Goal: Task Accomplishment & Management: Manage account settings

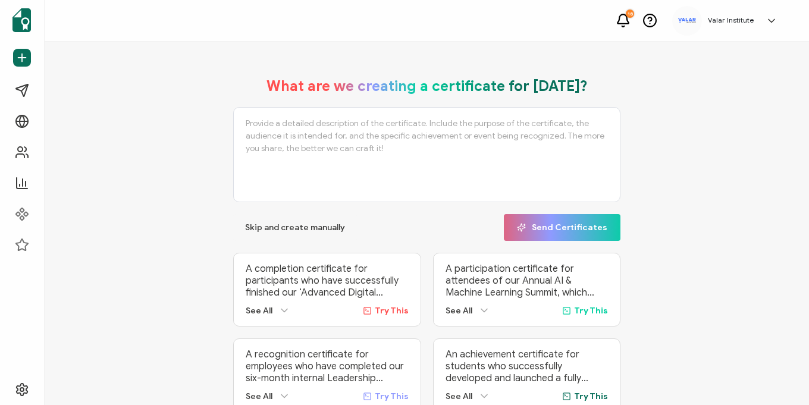
click at [759, 20] on div "Valar Institute" at bounding box center [731, 20] width 58 height 8
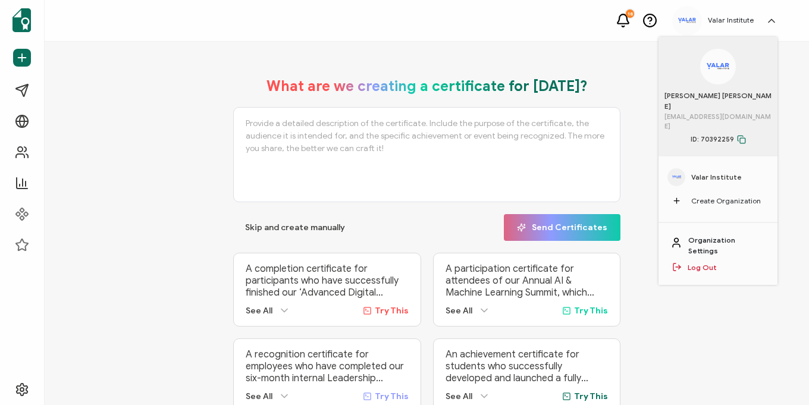
click at [723, 235] on link "Organization Settings" at bounding box center [727, 245] width 77 height 21
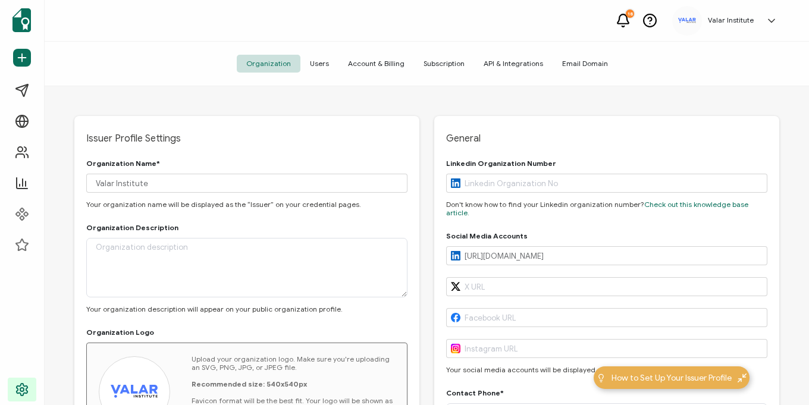
type input "[US_STATE]"
type input "[GEOGRAPHIC_DATA]"
click at [324, 60] on span "Users" at bounding box center [320, 64] width 38 height 18
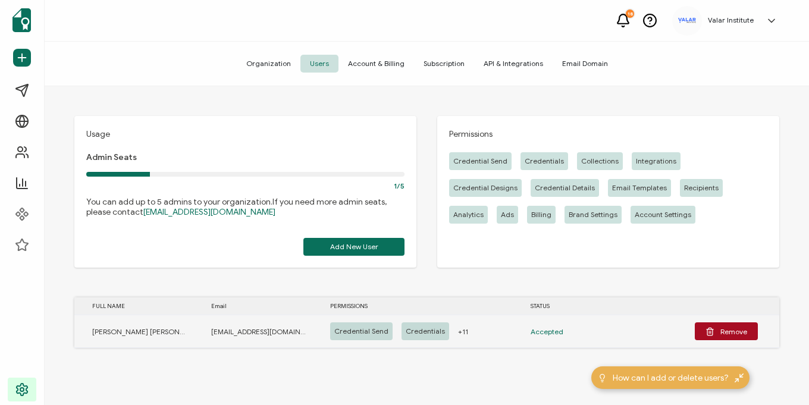
click at [459, 334] on span "+11" at bounding box center [463, 332] width 10 height 14
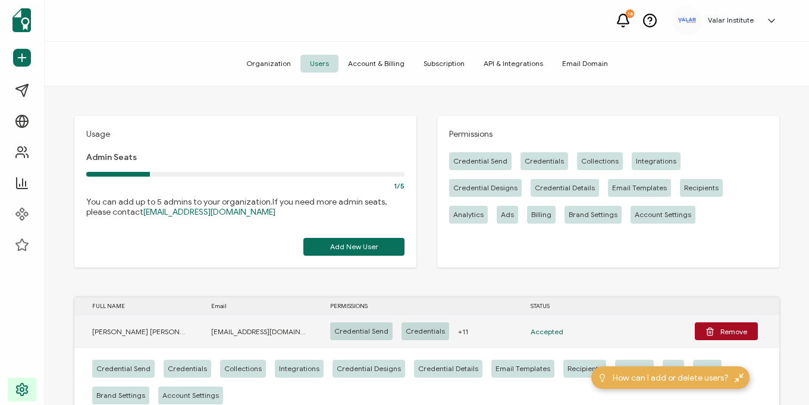
click at [458, 331] on span "+11" at bounding box center [463, 332] width 10 height 14
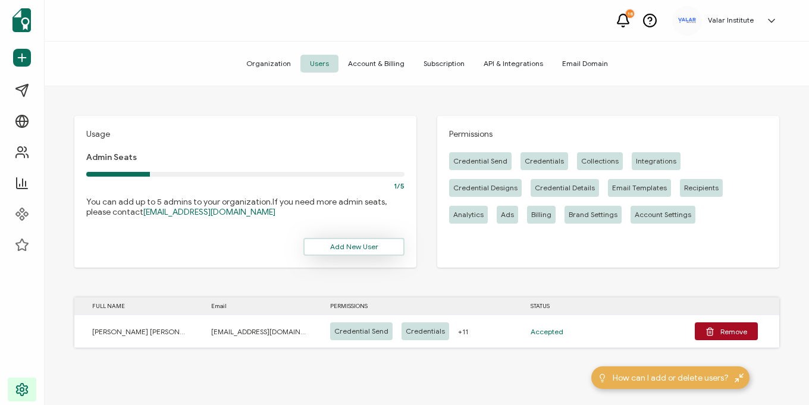
click at [345, 248] on span "Add New User" at bounding box center [354, 246] width 48 height 7
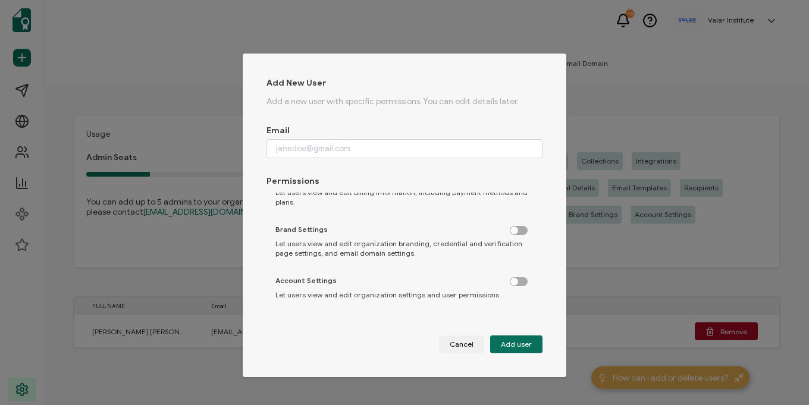
scroll to position [4, 0]
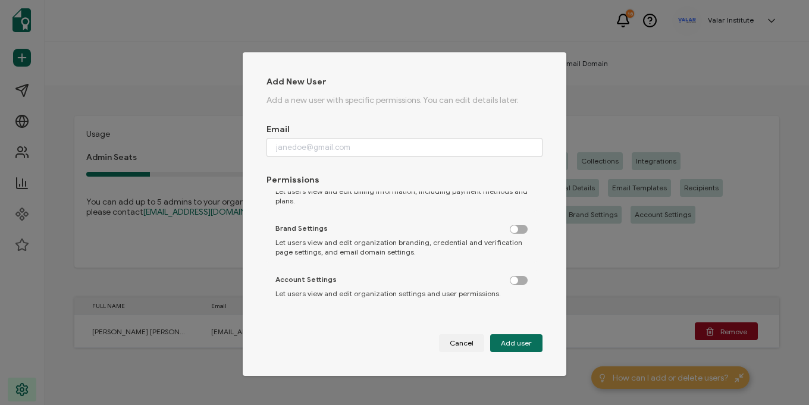
click at [512, 279] on label "dialog" at bounding box center [525, 277] width 30 height 3
click at [516, 280] on input "dialog" at bounding box center [520, 281] width 8 height 8
checkbox input "true"
click at [510, 227] on label "dialog" at bounding box center [525, 226] width 30 height 3
click at [516, 227] on input "dialog" at bounding box center [520, 230] width 8 height 8
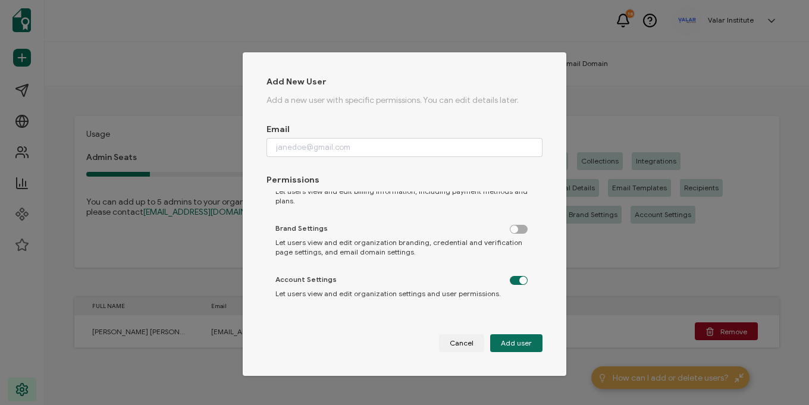
checkbox input "true"
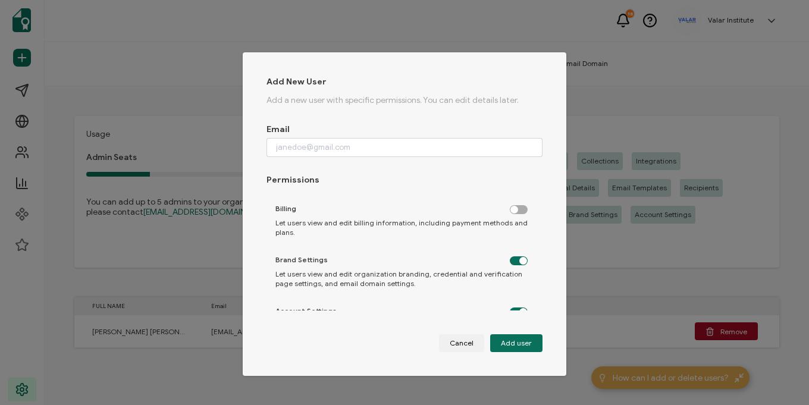
scroll to position [407, 0]
click at [506, 218] on div "Billing Let users view and edit billing information, including payment methods …" at bounding box center [402, 223] width 270 height 45
click at [510, 211] on label "dialog" at bounding box center [525, 209] width 30 height 3
click at [516, 212] on input "dialog" at bounding box center [520, 213] width 8 height 8
checkbox input "true"
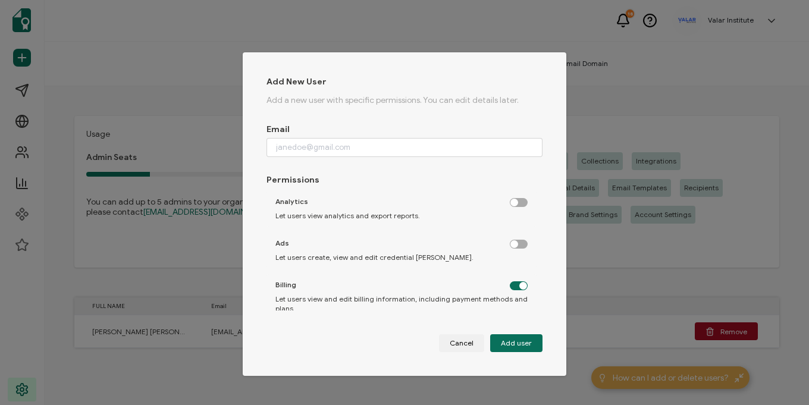
scroll to position [333, 0]
click at [509, 249] on div "Ads Let users create, view and edit credential [PERSON_NAME]." at bounding box center [402, 251] width 270 height 36
click at [517, 201] on label "dialog" at bounding box center [525, 200] width 30 height 3
click at [517, 201] on input "dialog" at bounding box center [520, 204] width 8 height 8
checkbox input "true"
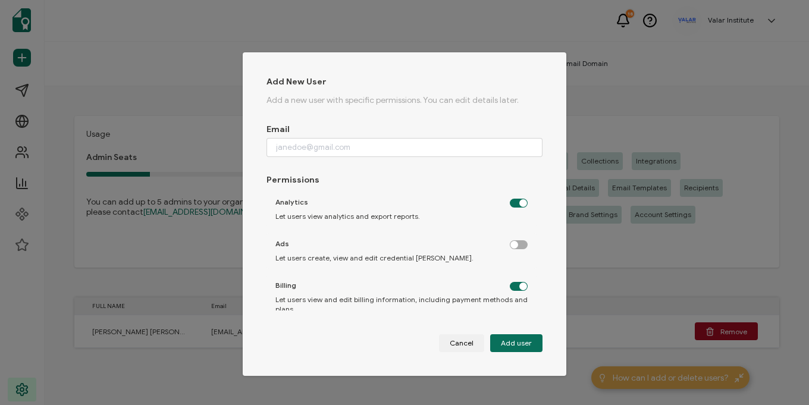
click at [515, 242] on label "dialog" at bounding box center [525, 241] width 30 height 3
click at [516, 242] on input "dialog" at bounding box center [520, 246] width 8 height 8
checkbox input "true"
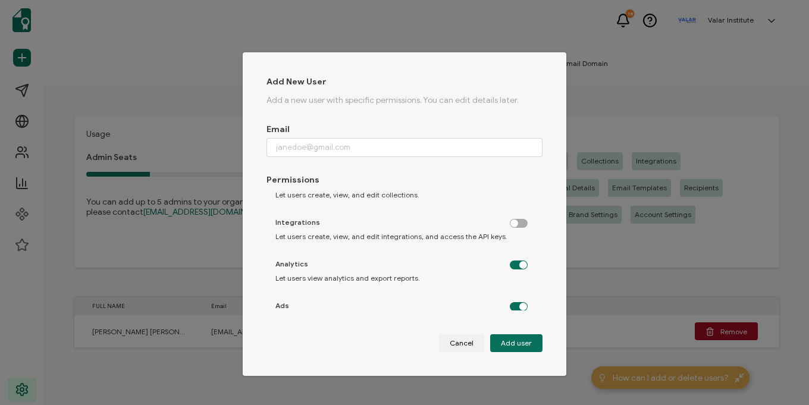
scroll to position [271, 0]
click at [511, 222] on label "dialog" at bounding box center [525, 220] width 30 height 3
click at [516, 224] on input "dialog" at bounding box center [520, 224] width 8 height 8
checkbox input "true"
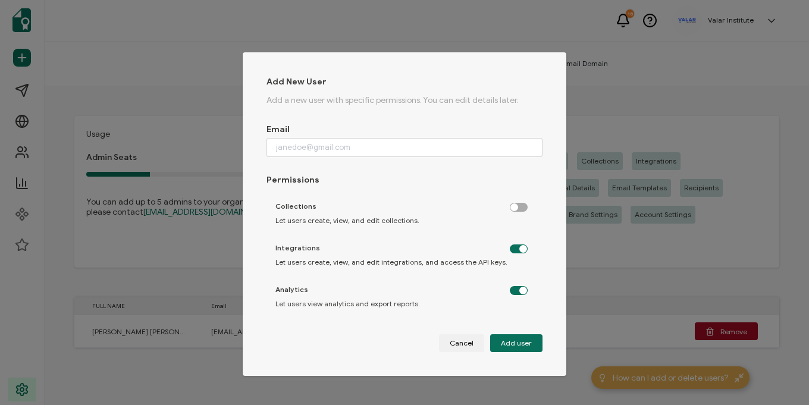
scroll to position [191, 0]
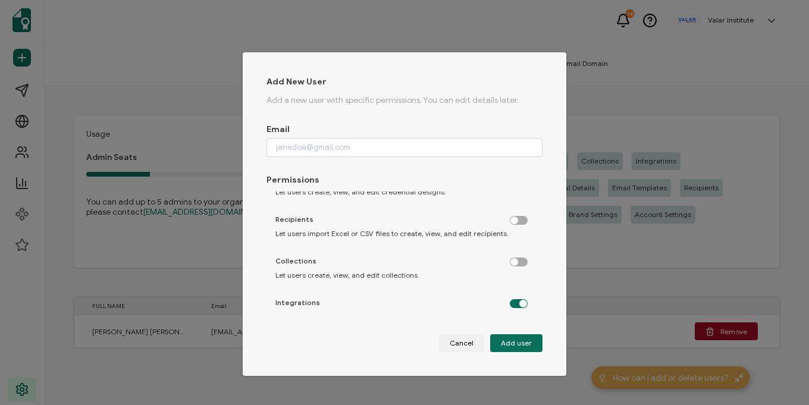
click at [512, 261] on label "dialog" at bounding box center [525, 259] width 30 height 3
click at [516, 264] on input "dialog" at bounding box center [520, 263] width 8 height 8
checkbox input "true"
click at [513, 219] on label "dialog" at bounding box center [525, 217] width 30 height 3
click at [516, 220] on input "dialog" at bounding box center [520, 221] width 8 height 8
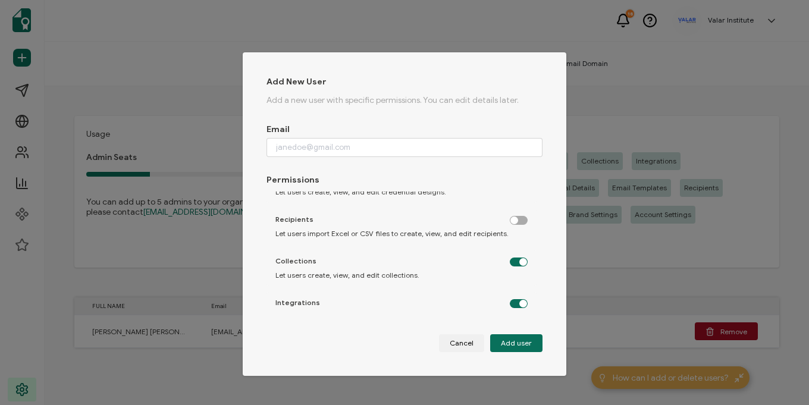
checkbox input "true"
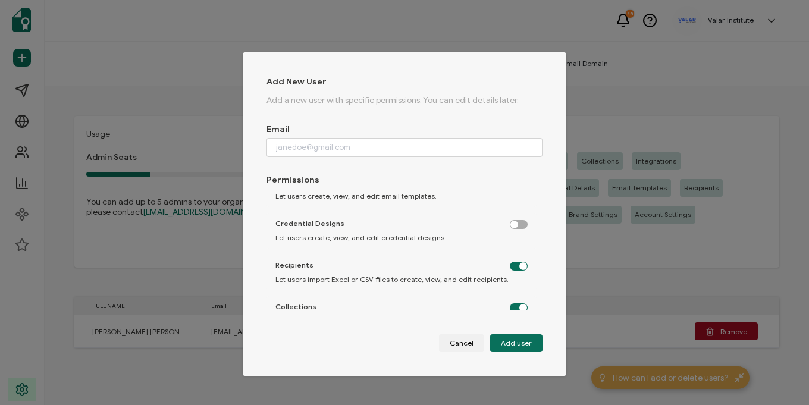
click at [512, 222] on label "dialog" at bounding box center [525, 221] width 30 height 3
click at [516, 222] on input "dialog" at bounding box center [520, 225] width 8 height 8
checkbox input "true"
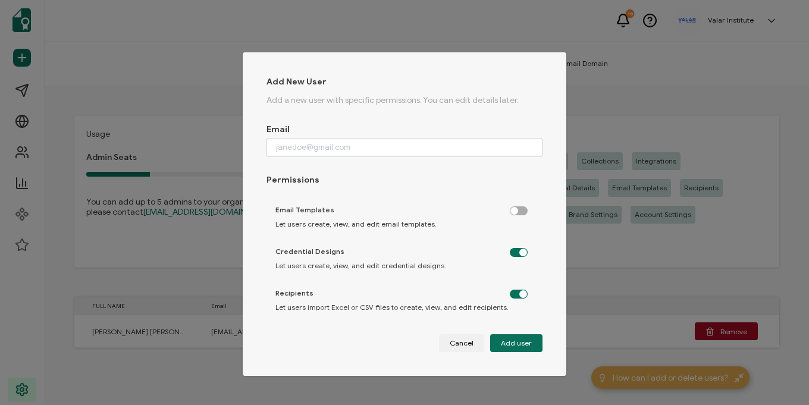
click at [510, 209] on label "dialog" at bounding box center [525, 208] width 30 height 3
click at [516, 212] on input "dialog" at bounding box center [520, 212] width 8 height 8
checkbox input "true"
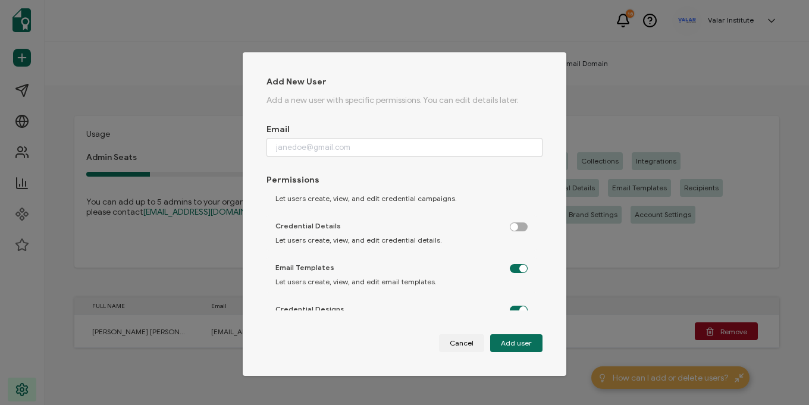
scroll to position [49, 0]
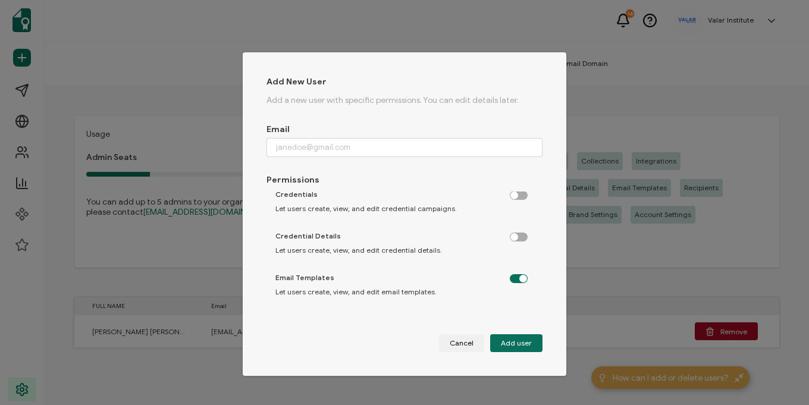
click at [510, 236] on label "dialog" at bounding box center [525, 234] width 30 height 3
click at [516, 239] on input "dialog" at bounding box center [520, 238] width 8 height 8
checkbox input "true"
click at [511, 194] on label "dialog" at bounding box center [525, 192] width 30 height 3
click at [516, 198] on input "dialog" at bounding box center [520, 196] width 8 height 8
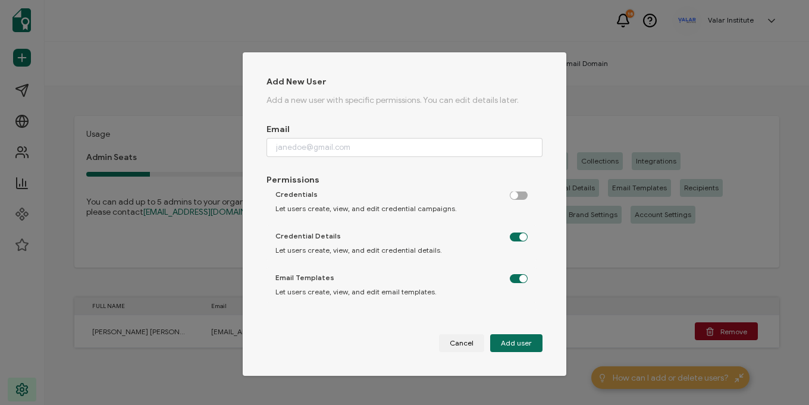
checkbox input "true"
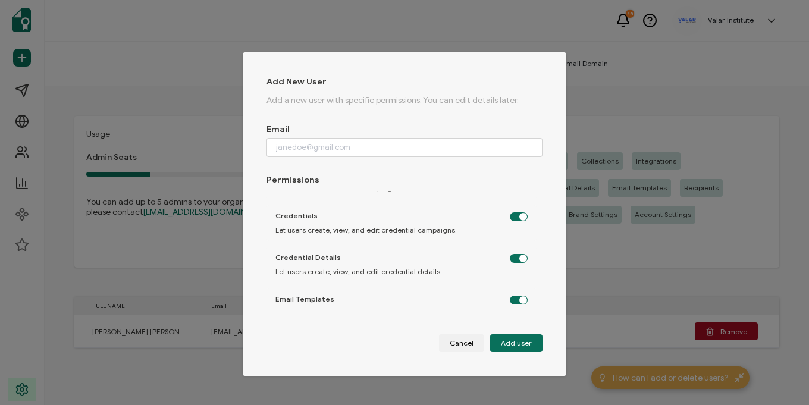
scroll to position [0, 0]
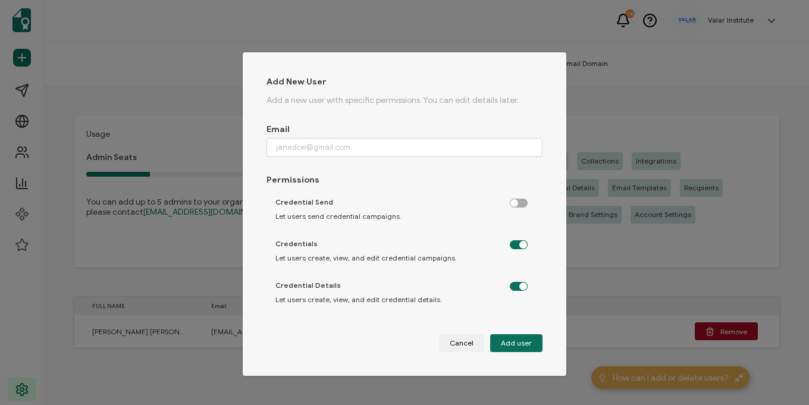
click at [510, 202] on label "dialog" at bounding box center [525, 200] width 30 height 3
click at [516, 204] on input "dialog" at bounding box center [520, 204] width 8 height 8
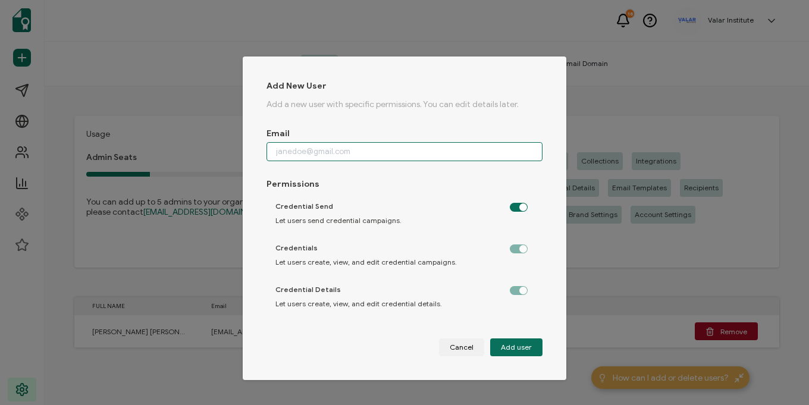
click at [318, 150] on input "dialog" at bounding box center [405, 151] width 276 height 19
click at [459, 347] on span "Cancel" at bounding box center [462, 347] width 24 height 7
checkbox input "false"
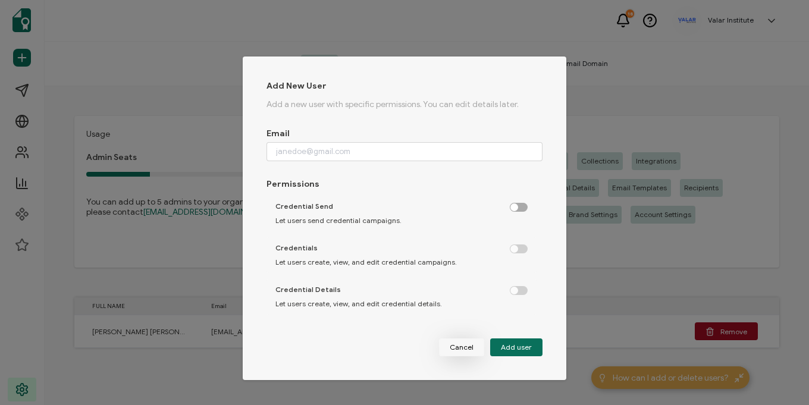
checkbox input "false"
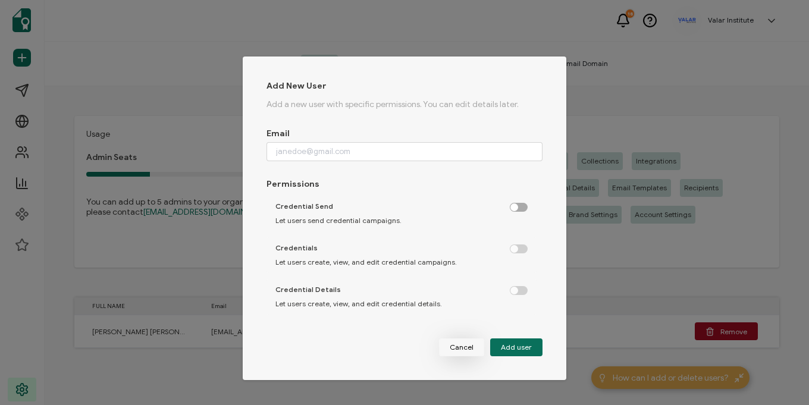
checkbox input "false"
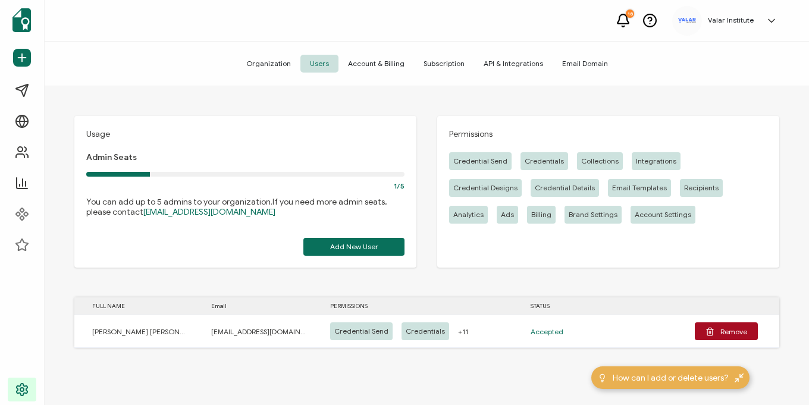
click at [326, 376] on div "Usage Admin Seats 1/5 You can add up to 5 admins to your organization. If you n…" at bounding box center [427, 247] width 765 height 322
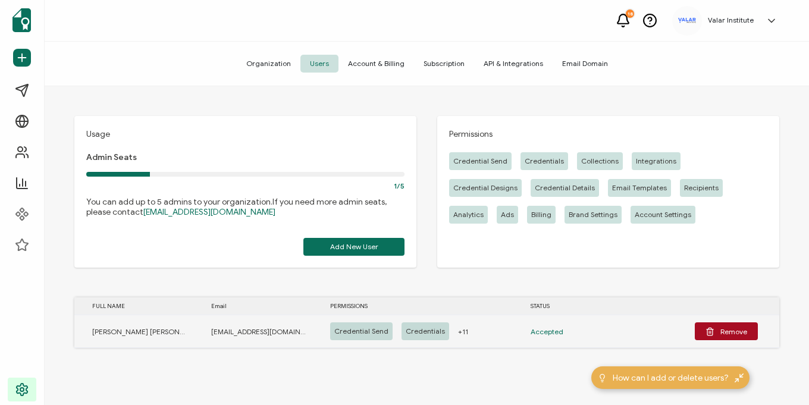
click at [553, 331] on span "Accepted" at bounding box center [547, 332] width 33 height 14
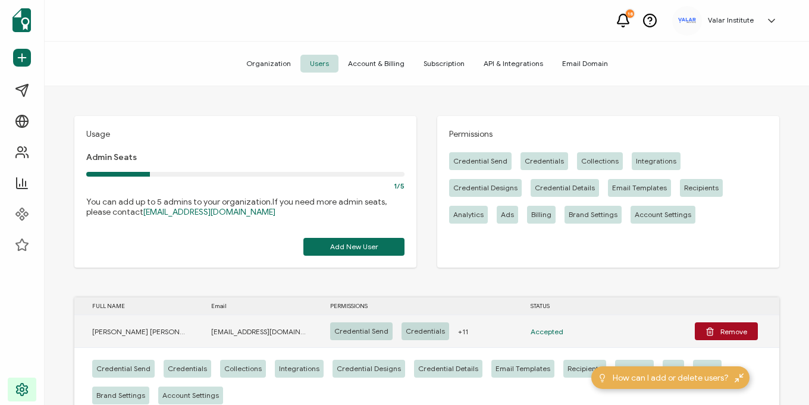
click at [561, 332] on span "Accepted" at bounding box center [547, 332] width 33 height 14
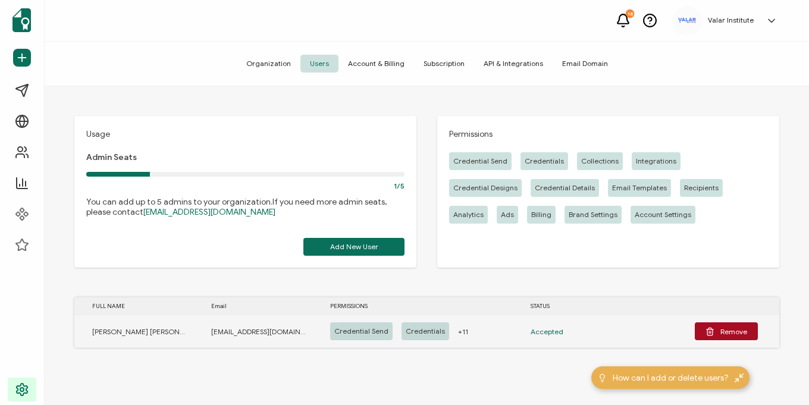
click at [236, 333] on span "[EMAIL_ADDRESS][DOMAIN_NAME]" at bounding box center [258, 332] width 95 height 14
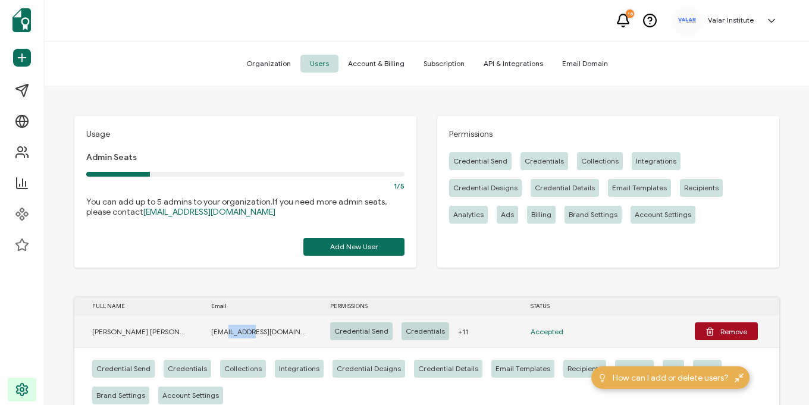
click at [236, 333] on span "[EMAIL_ADDRESS][DOMAIN_NAME]" at bounding box center [258, 332] width 95 height 14
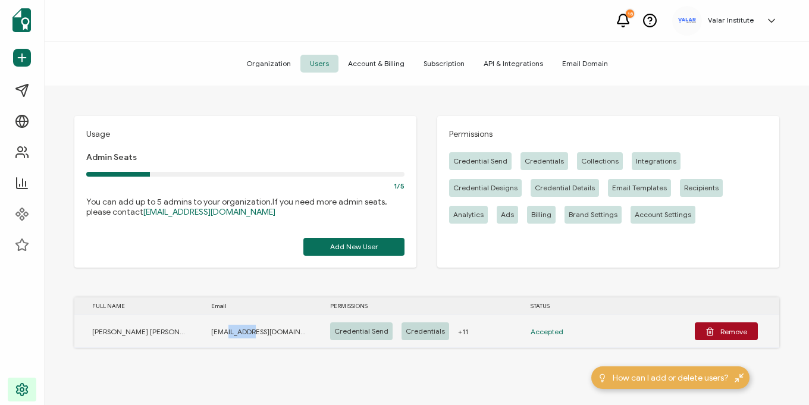
click at [236, 333] on span "[EMAIL_ADDRESS][DOMAIN_NAME]" at bounding box center [258, 332] width 95 height 14
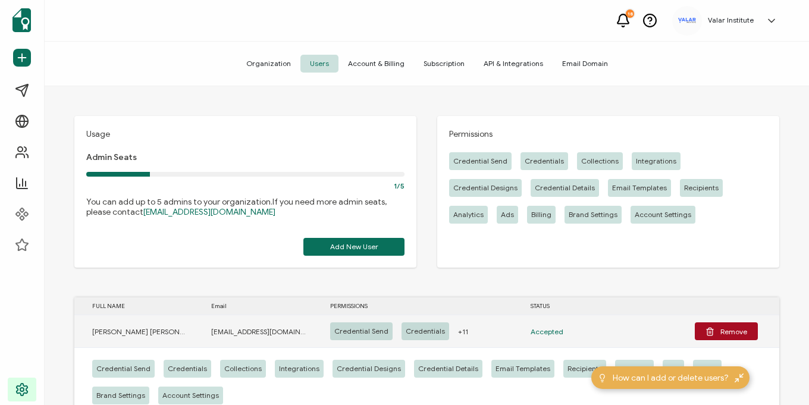
click at [236, 333] on span "[EMAIL_ADDRESS][DOMAIN_NAME]" at bounding box center [258, 332] width 95 height 14
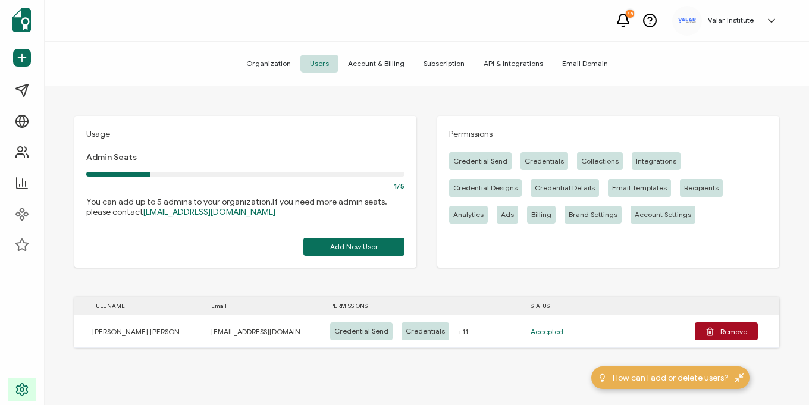
click at [367, 70] on span "Account & Billing" at bounding box center [377, 64] width 76 height 18
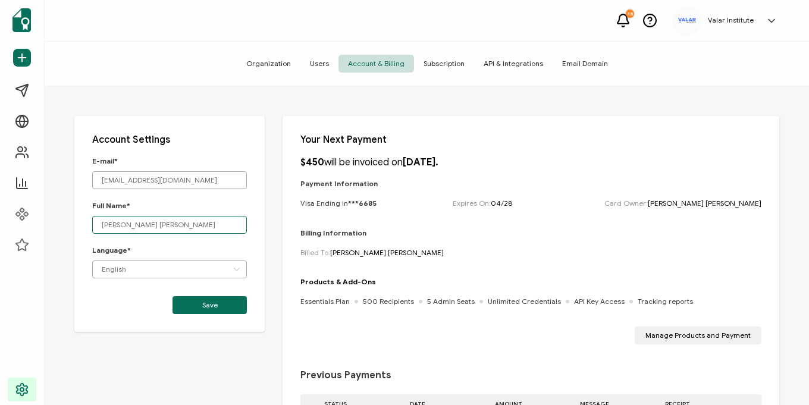
drag, startPoint x: 146, startPoint y: 224, endPoint x: 61, endPoint y: 223, distance: 84.5
click at [61, 223] on div "Account Settings E-mail* [EMAIL_ADDRESS][DOMAIN_NAME] Full Name* [PERSON_NAME] …" at bounding box center [427, 268] width 765 height 364
type input "[PERSON_NAME]"
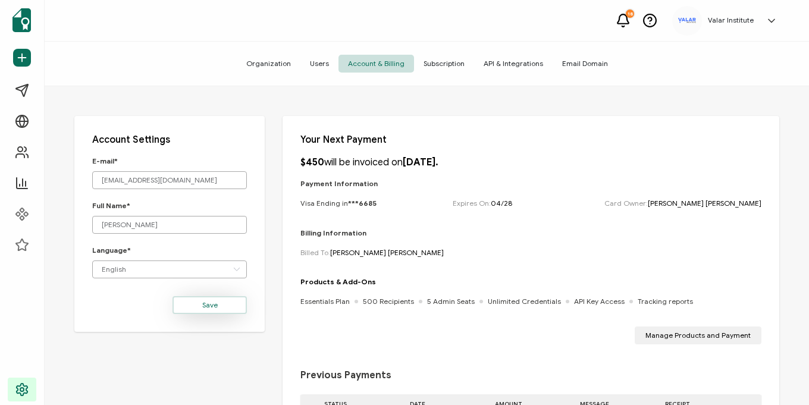
click at [198, 313] on button "Save" at bounding box center [210, 305] width 74 height 18
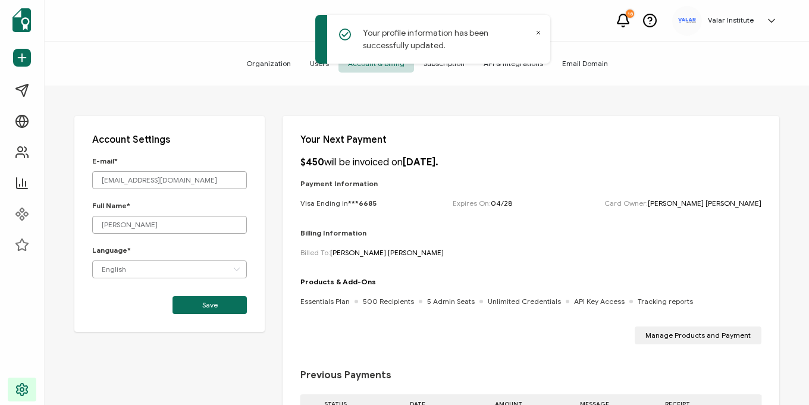
click at [538, 32] on icon at bounding box center [538, 33] width 3 height 3
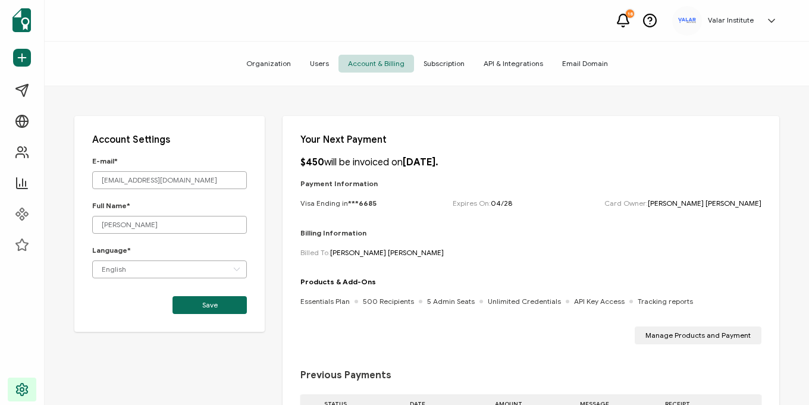
click at [321, 64] on span "Users" at bounding box center [320, 64] width 38 height 18
